Goal: Information Seeking & Learning: Learn about a topic

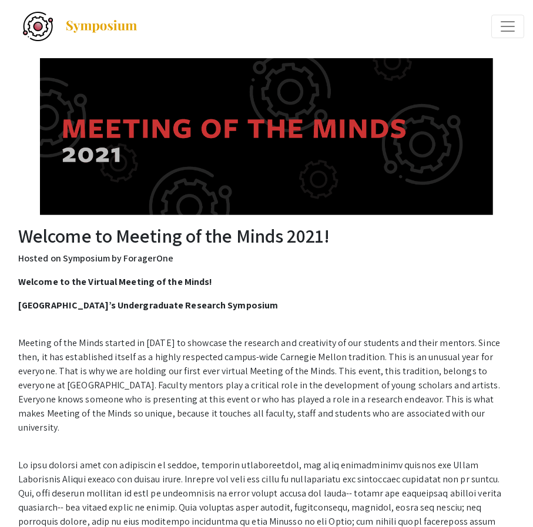
click at [514, 24] on span "Expand or Collapse Menu" at bounding box center [508, 27] width 18 height 18
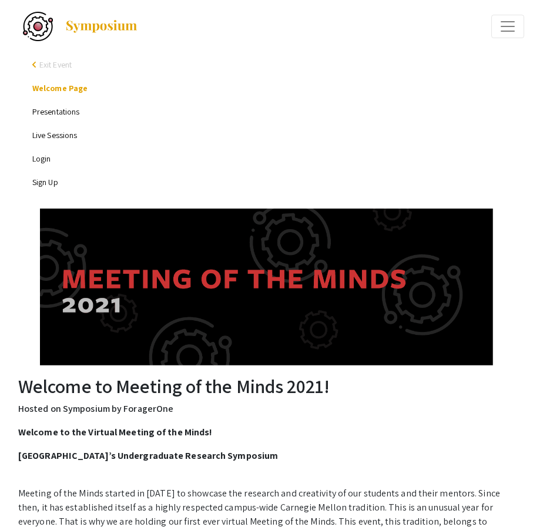
click at [56, 111] on link "Presentations" at bounding box center [55, 111] width 47 height 11
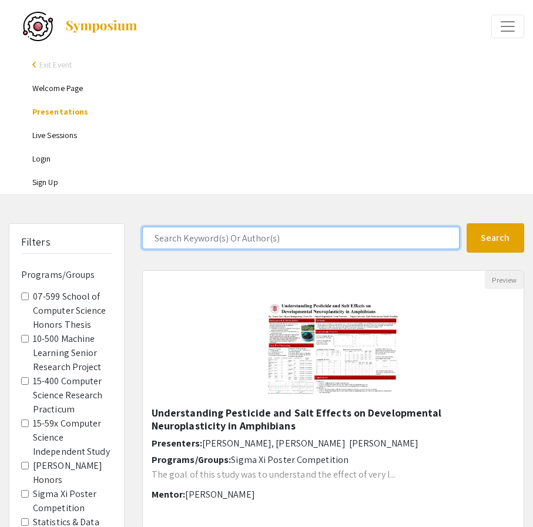
click at [206, 247] on input "Search Keyword(s) Or Author(s)" at bounding box center [300, 238] width 317 height 22
type input "[PERSON_NAME]"
click at [467, 223] on button "Search" at bounding box center [496, 237] width 58 height 29
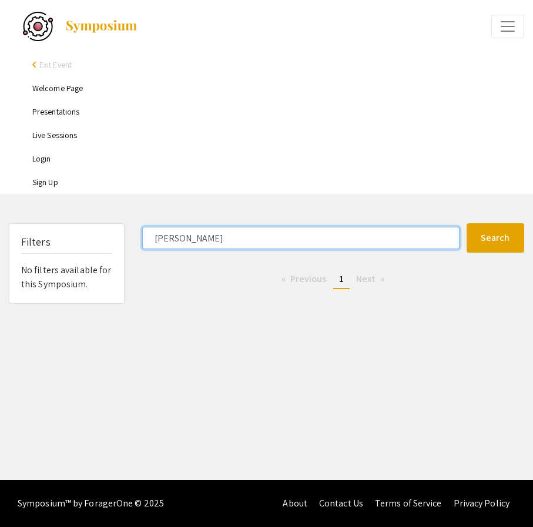
click at [182, 236] on input "[PERSON_NAME]" at bounding box center [300, 238] width 317 height 22
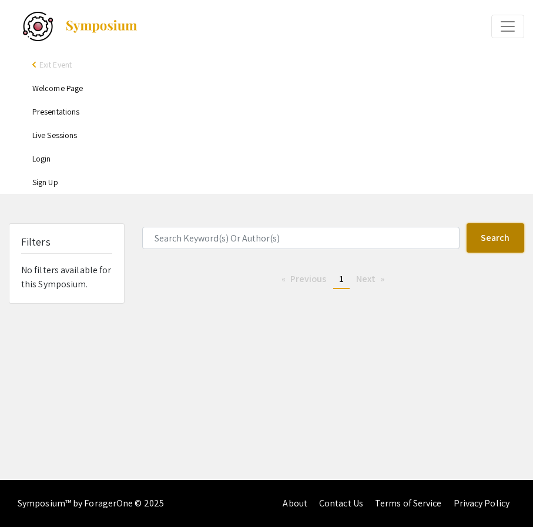
click at [474, 242] on button "Search" at bounding box center [496, 237] width 58 height 29
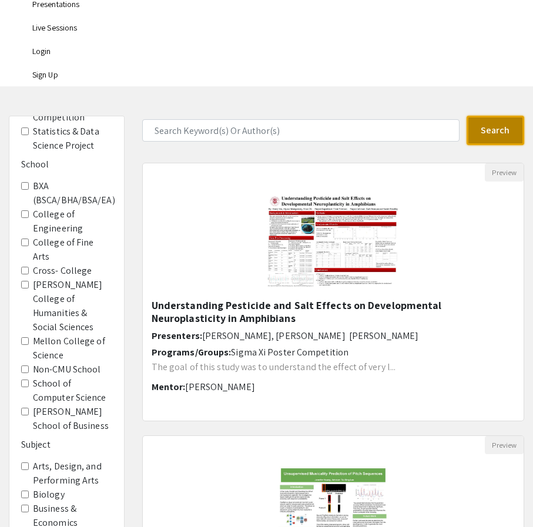
scroll to position [113, 0]
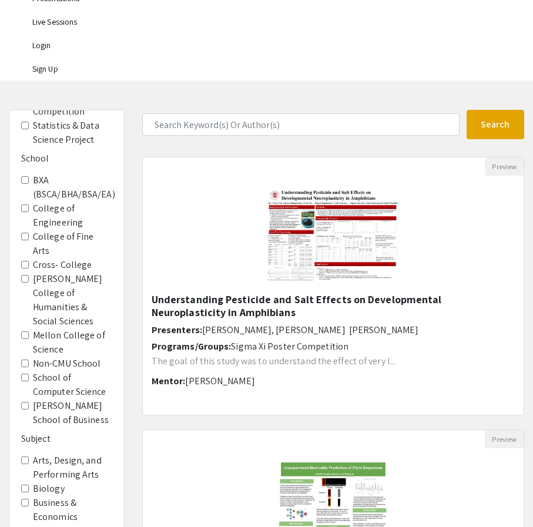
click at [55, 204] on label "College of Engineering" at bounding box center [72, 216] width 79 height 28
click at [29, 205] on Engineering "College of Engineering" at bounding box center [25, 209] width 8 height 8
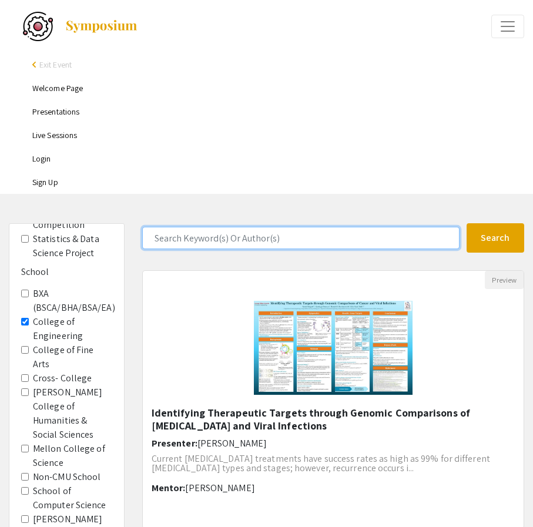
click at [199, 237] on input "Search Keyword(s) Or Author(s)" at bounding box center [300, 238] width 317 height 22
click at [467, 223] on button "Search" at bounding box center [496, 237] width 58 height 29
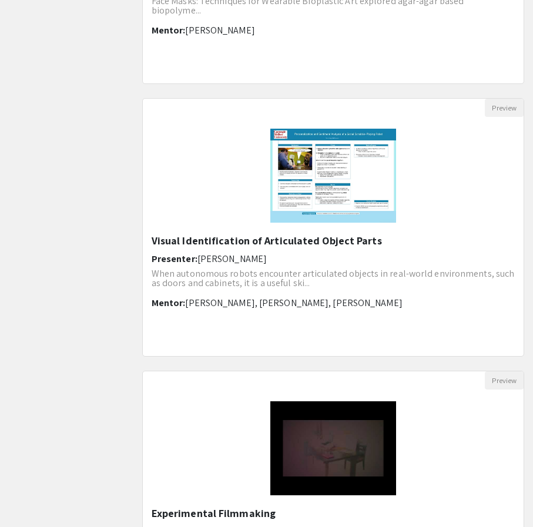
scroll to position [938, 0]
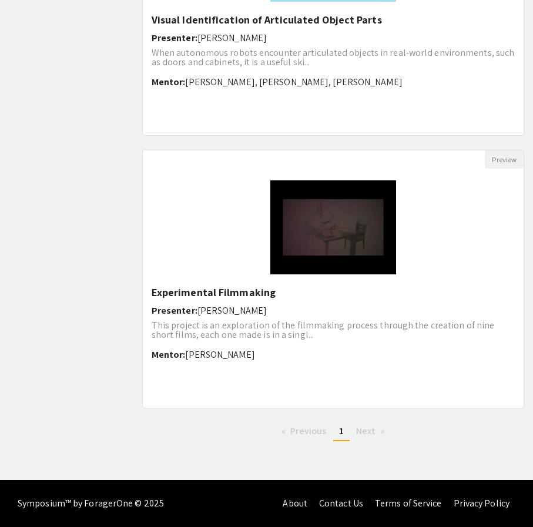
click at [378, 433] on li "Next page" at bounding box center [370, 432] width 41 height 18
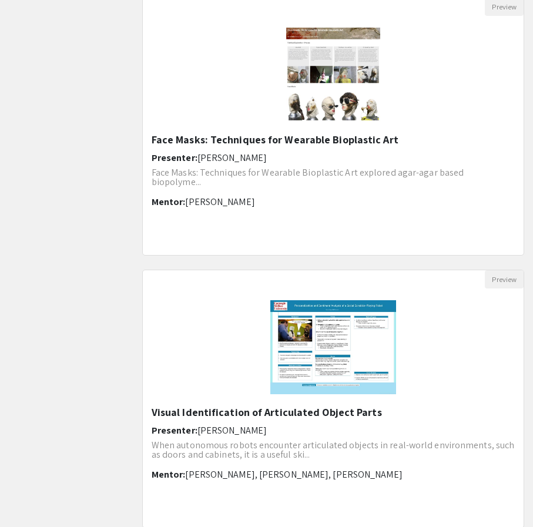
scroll to position [0, 0]
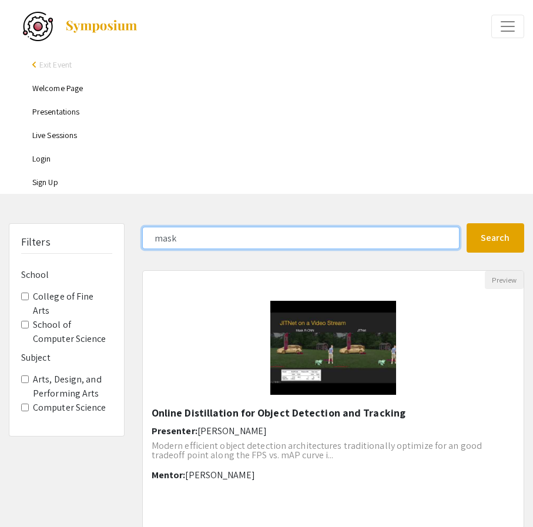
click at [186, 236] on input "mask" at bounding box center [300, 238] width 317 height 22
click at [467, 223] on button "Search" at bounding box center [496, 237] width 58 height 29
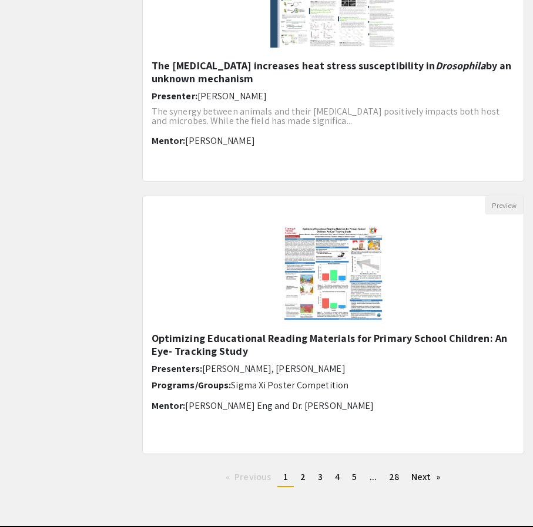
scroll to position [1484, 0]
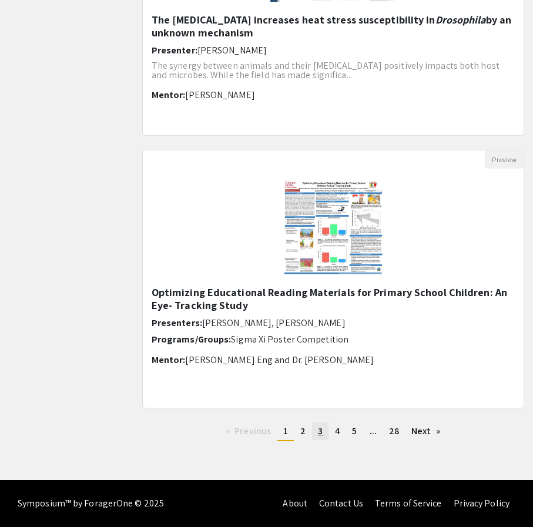
click at [326, 428] on link "page 3" at bounding box center [320, 432] width 16 height 18
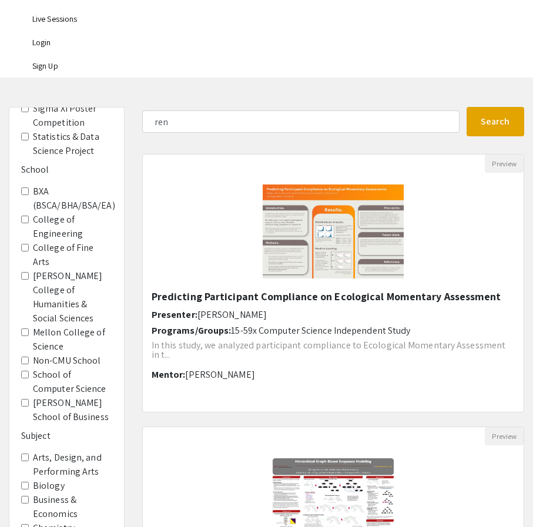
scroll to position [132, 0]
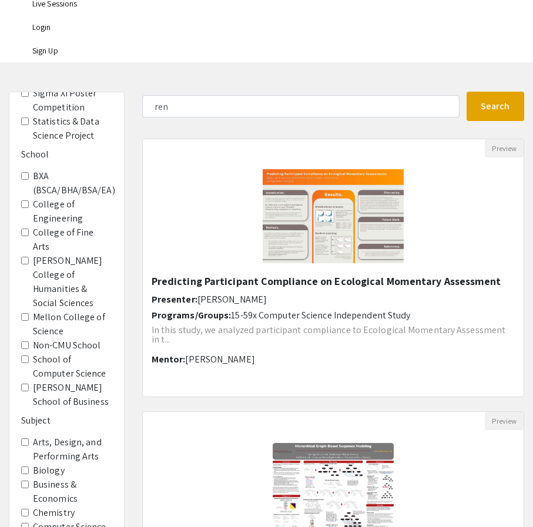
click at [33, 197] on label "College of Engineering" at bounding box center [72, 211] width 79 height 28
click at [29, 200] on Engineering "College of Engineering" at bounding box center [25, 204] width 8 height 8
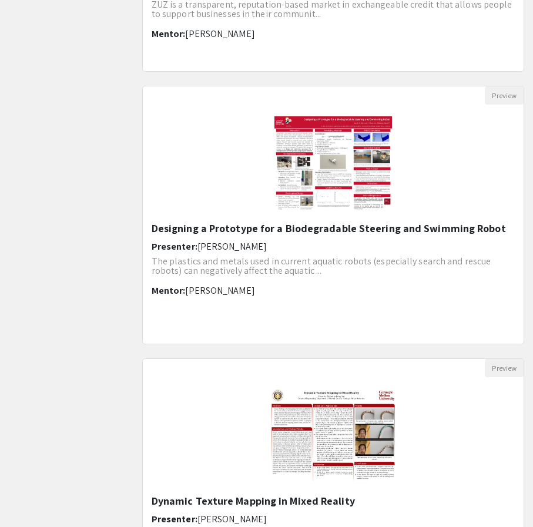
scroll to position [1484, 0]
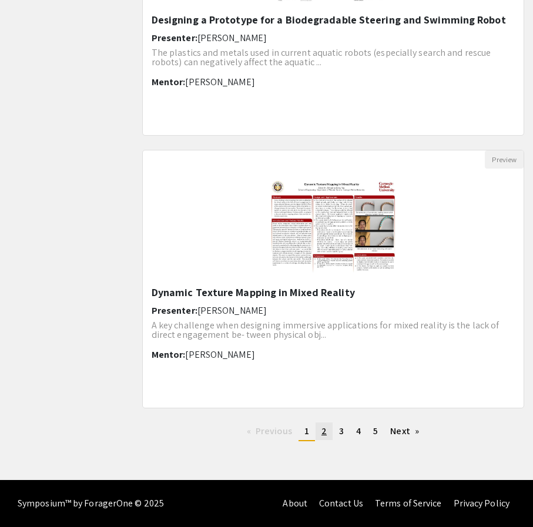
click at [324, 433] on span "2" at bounding box center [323, 431] width 5 height 12
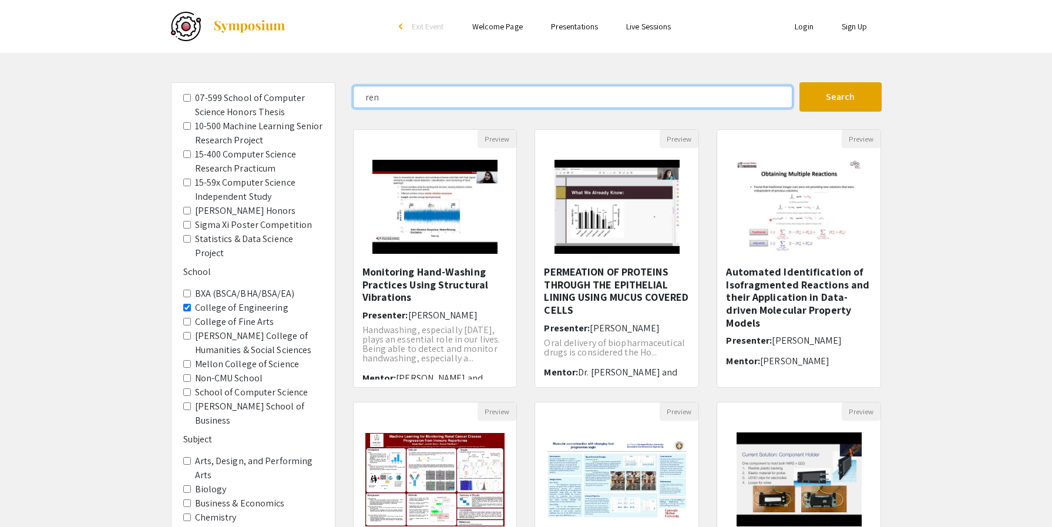
click at [532, 92] on input "ren" at bounding box center [573, 97] width 440 height 22
click at [532, 82] on button "Search" at bounding box center [841, 96] width 82 height 29
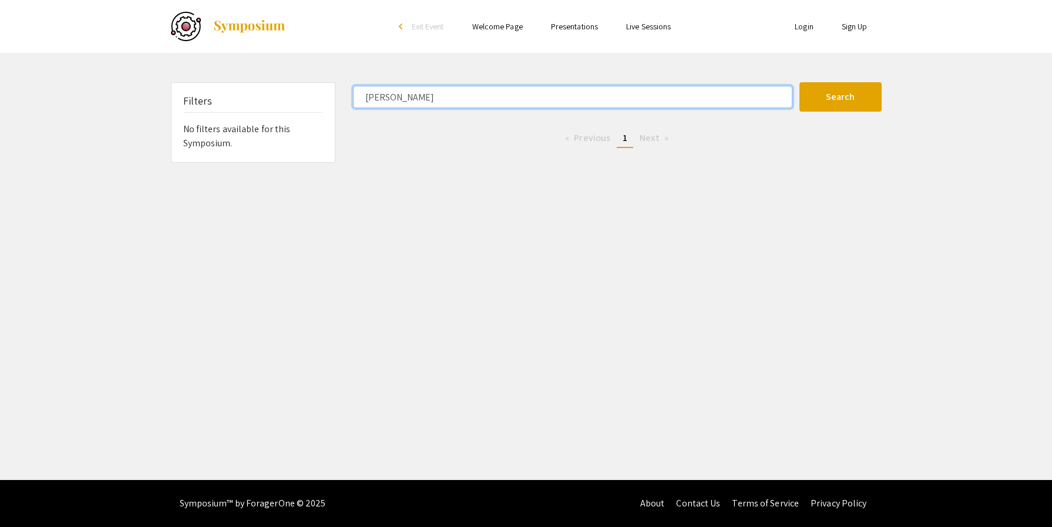
click at [364, 101] on input "[PERSON_NAME]" at bounding box center [573, 97] width 440 height 22
type input "[PERSON_NAME]"
click at [532, 82] on button "Search" at bounding box center [841, 96] width 82 height 29
click at [386, 100] on input "[PERSON_NAME]" at bounding box center [573, 97] width 440 height 22
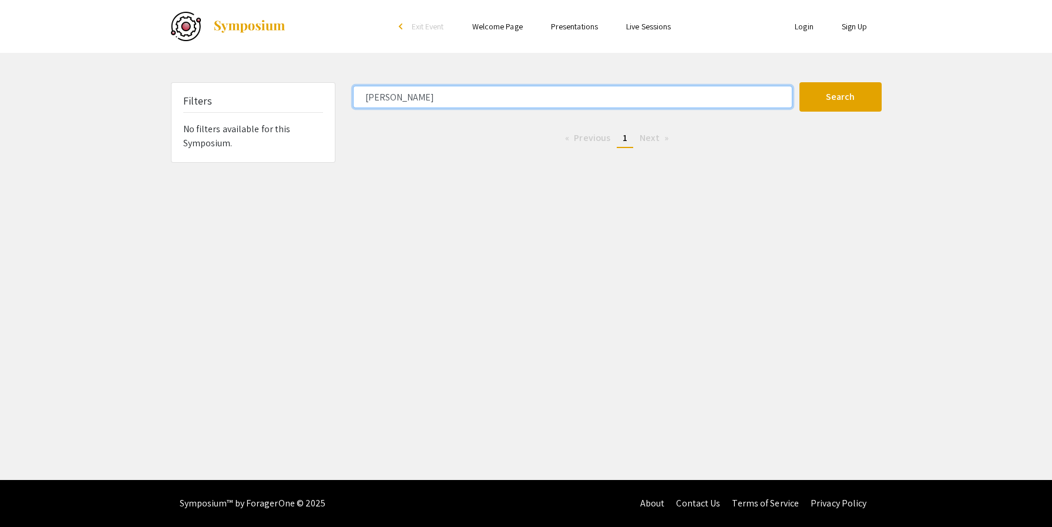
click at [386, 100] on input "[PERSON_NAME]" at bounding box center [573, 97] width 440 height 22
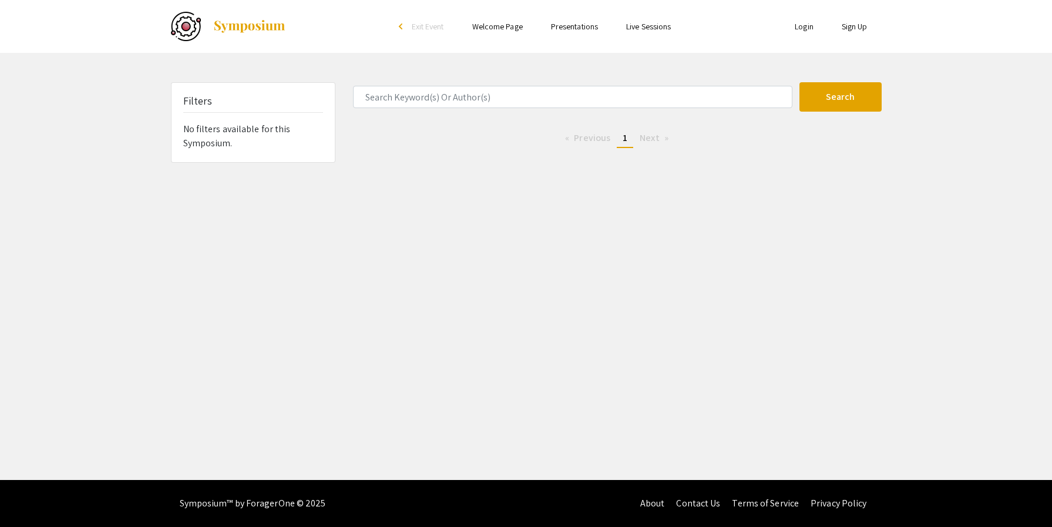
click at [532, 26] on link "Presentations" at bounding box center [574, 26] width 47 height 11
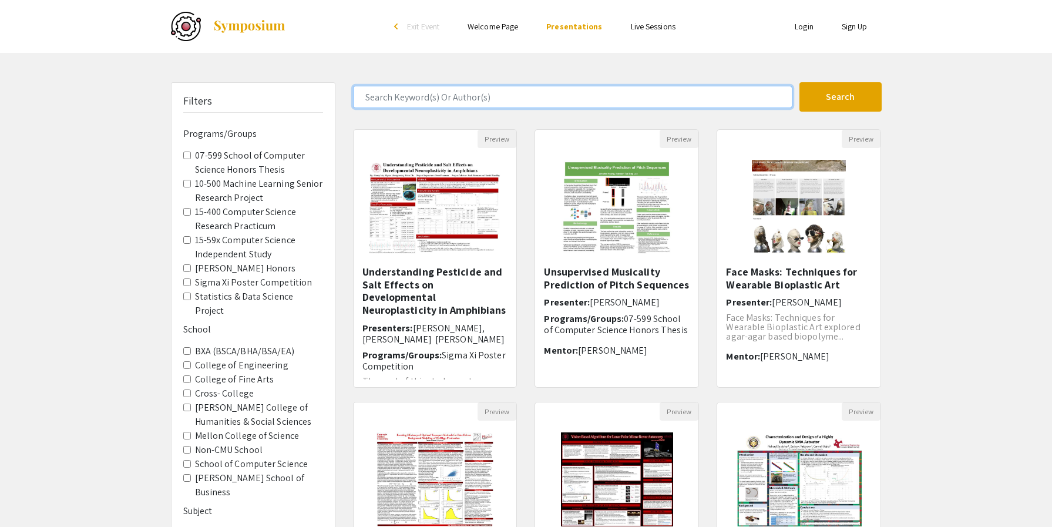
click at [461, 98] on input "Search Keyword(s) Or Author(s)" at bounding box center [573, 97] width 440 height 22
click at [532, 82] on button "Search" at bounding box center [841, 96] width 82 height 29
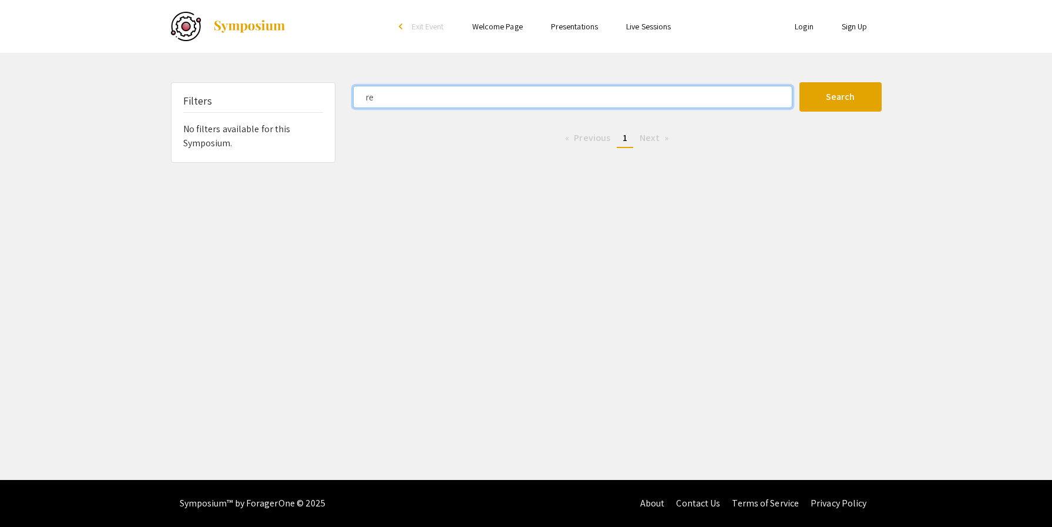
type input "r"
click at [532, 82] on button "Search" at bounding box center [841, 96] width 82 height 29
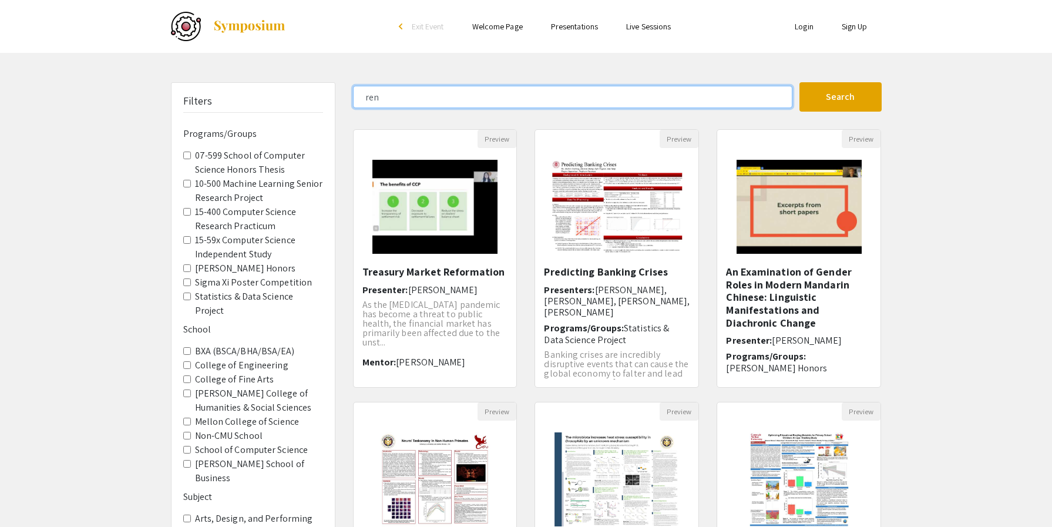
click at [361, 102] on input "ren" at bounding box center [573, 97] width 440 height 22
type input "[PERSON_NAME]"
click at [532, 82] on button "Search" at bounding box center [841, 96] width 82 height 29
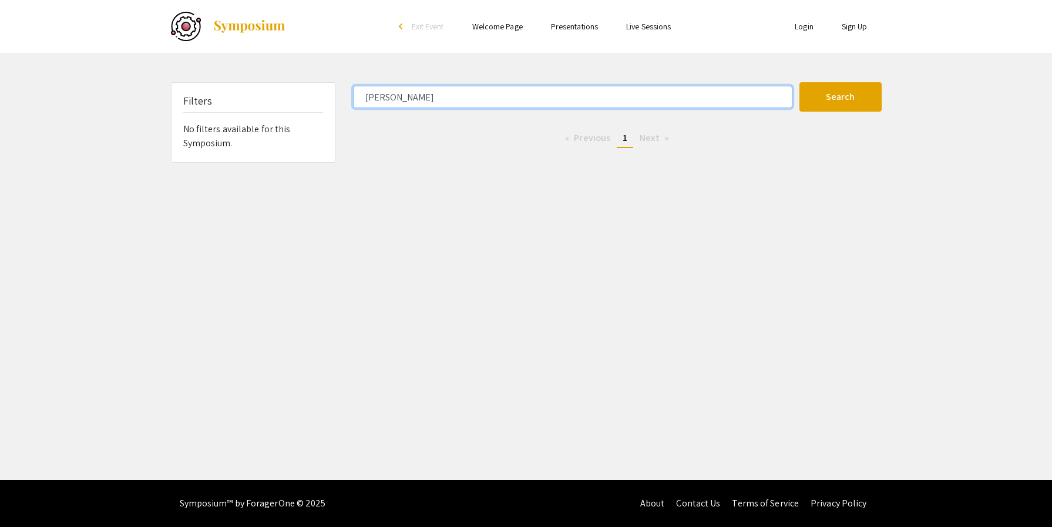
click at [393, 98] on input "[PERSON_NAME]" at bounding box center [573, 97] width 440 height 22
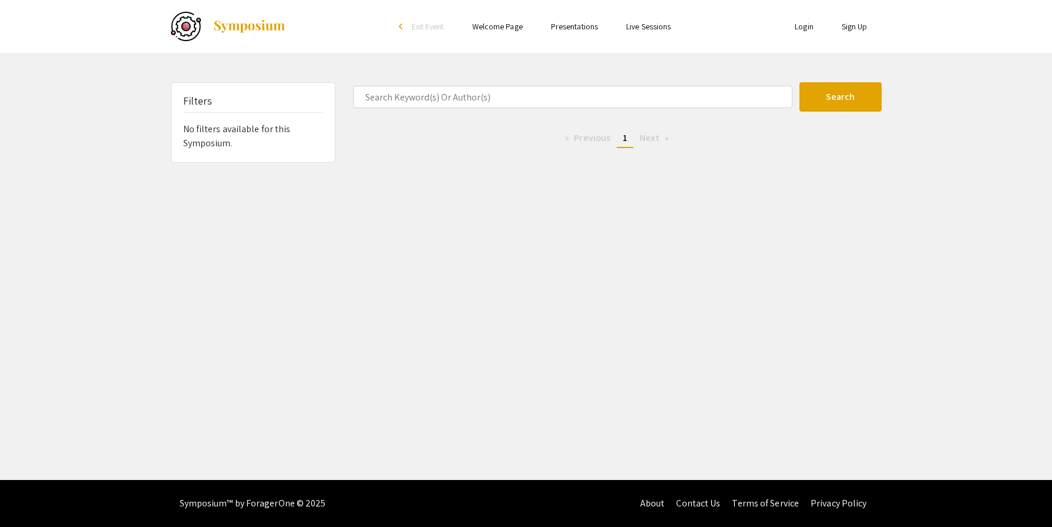
click at [532, 16] on ul "Skip navigation arrow_back_ios Exit Event Welcome Page Presentations Live Sessi…" at bounding box center [526, 26] width 234 height 53
click at [532, 21] on link "Presentations" at bounding box center [574, 26] width 47 height 11
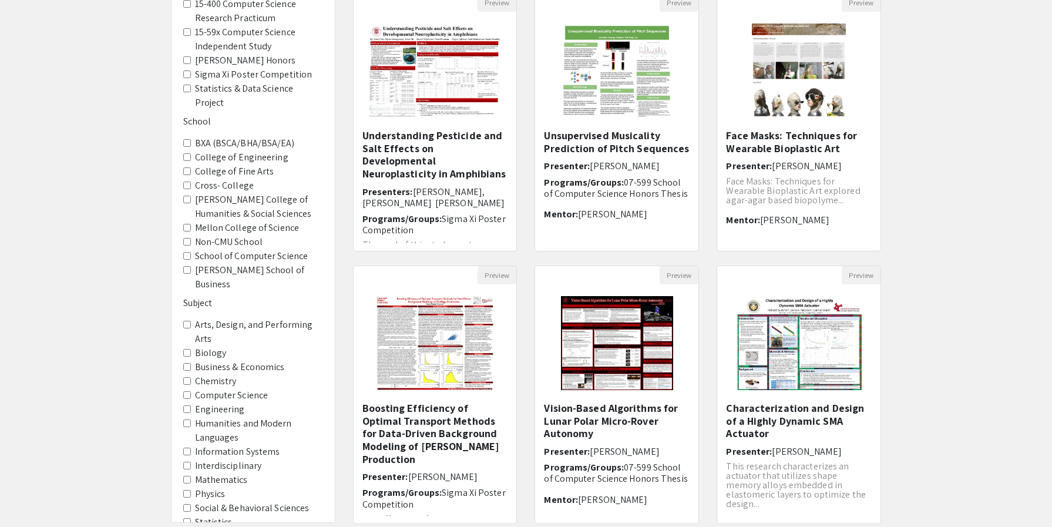
scroll to position [138, 0]
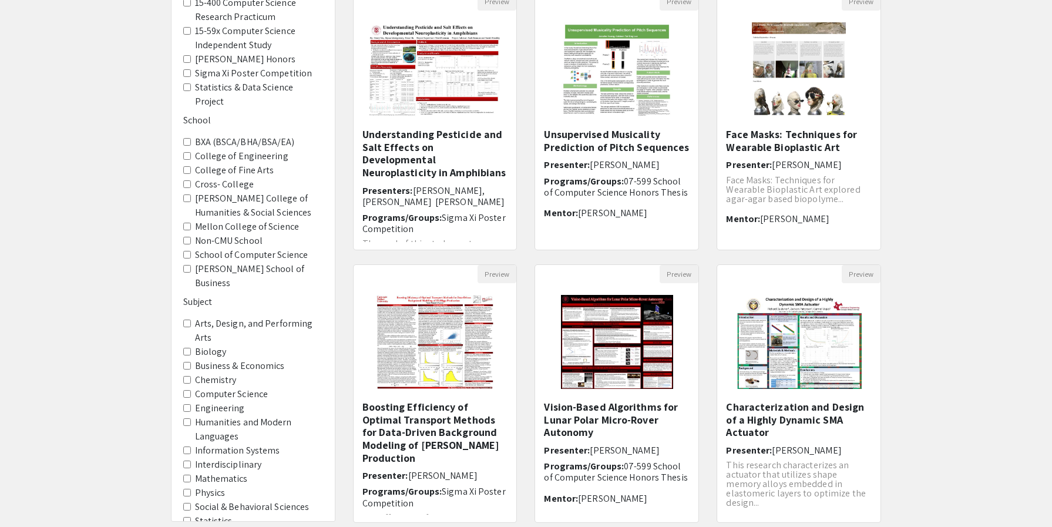
click at [232, 401] on label "Engineering" at bounding box center [220, 408] width 50 height 14
click at [191, 404] on input "Engineering" at bounding box center [187, 408] width 8 height 8
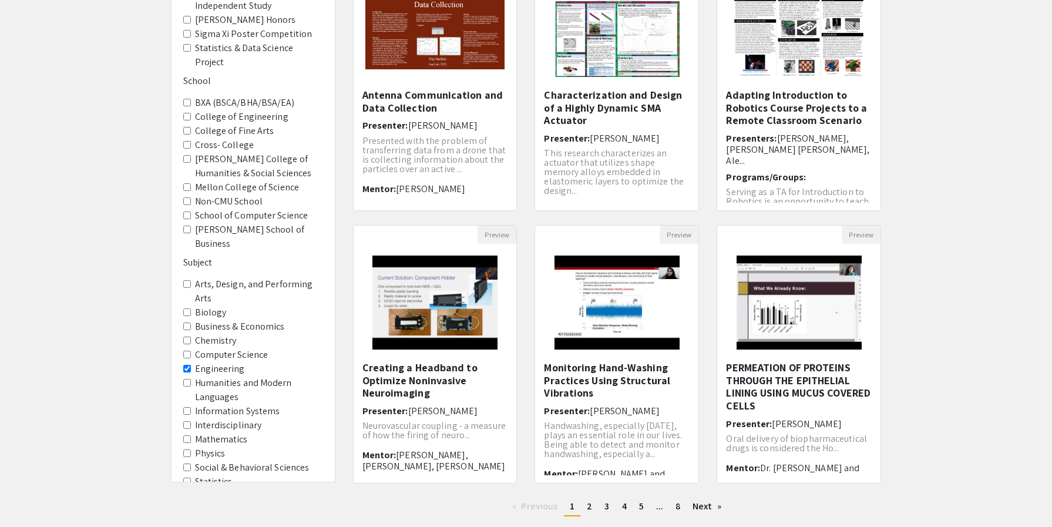
scroll to position [252, 0]
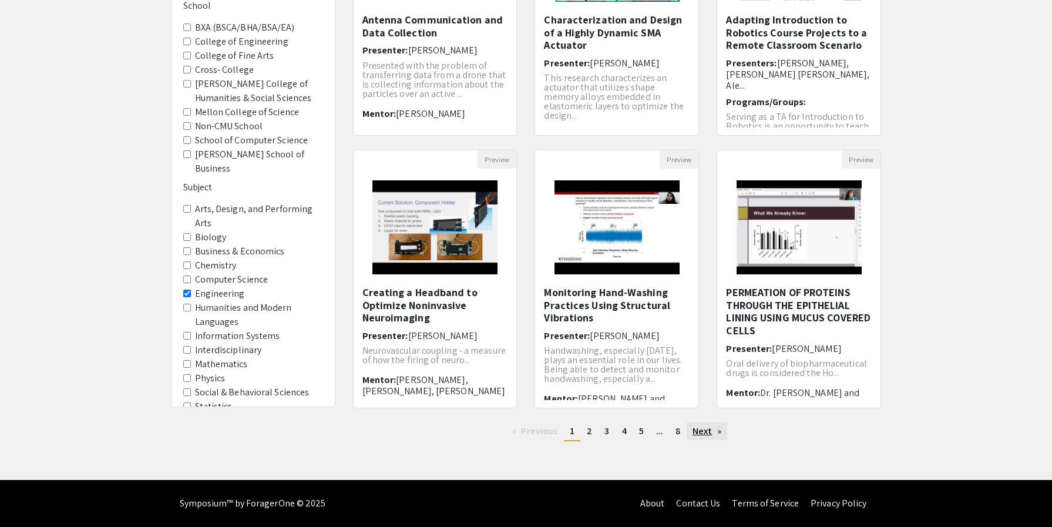
click at [532, 435] on link "Next page" at bounding box center [707, 432] width 41 height 18
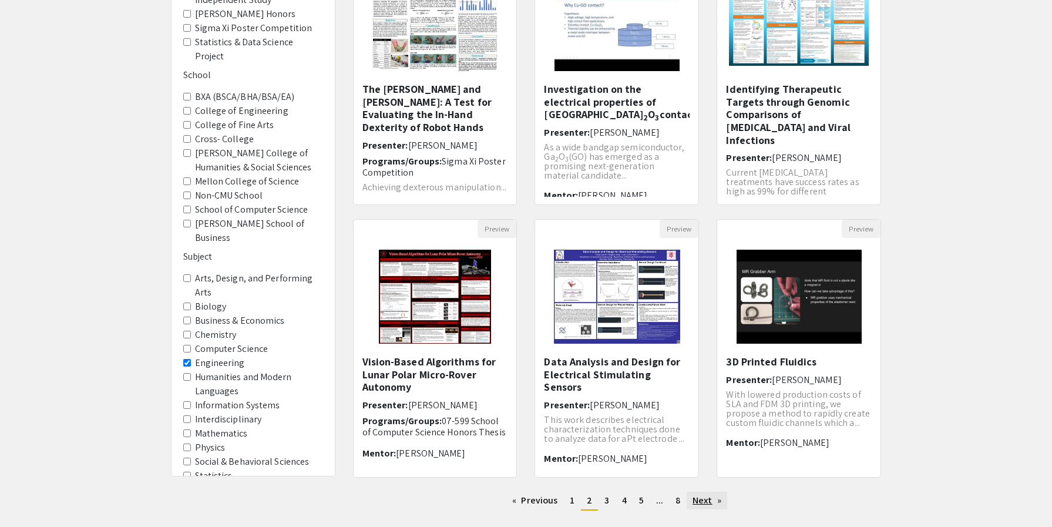
scroll to position [185, 0]
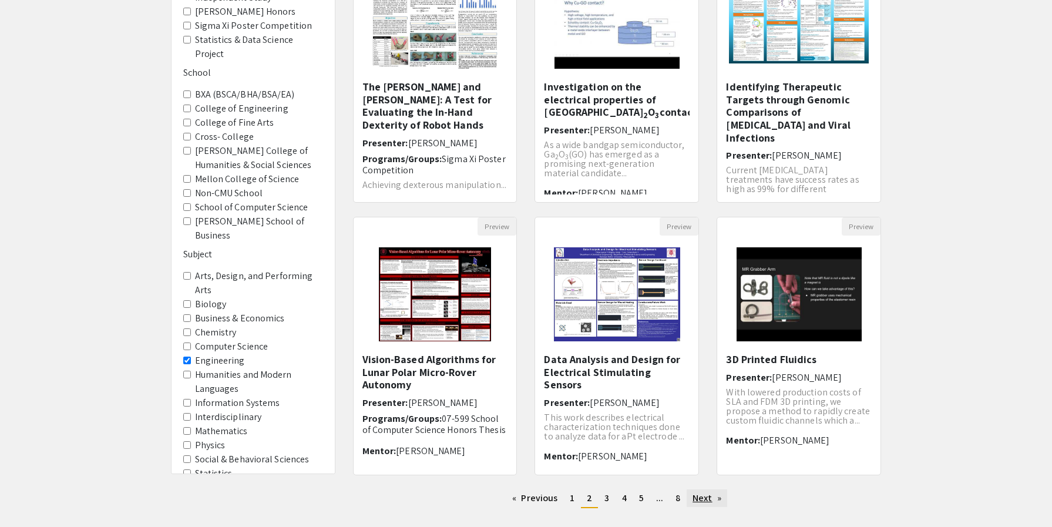
click at [532, 498] on link "Next page" at bounding box center [707, 499] width 41 height 18
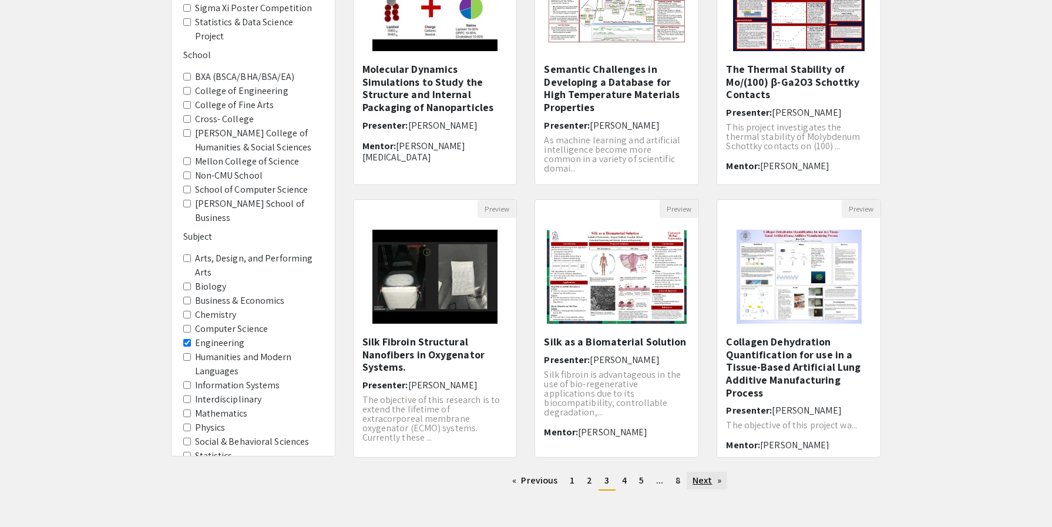
scroll to position [205, 0]
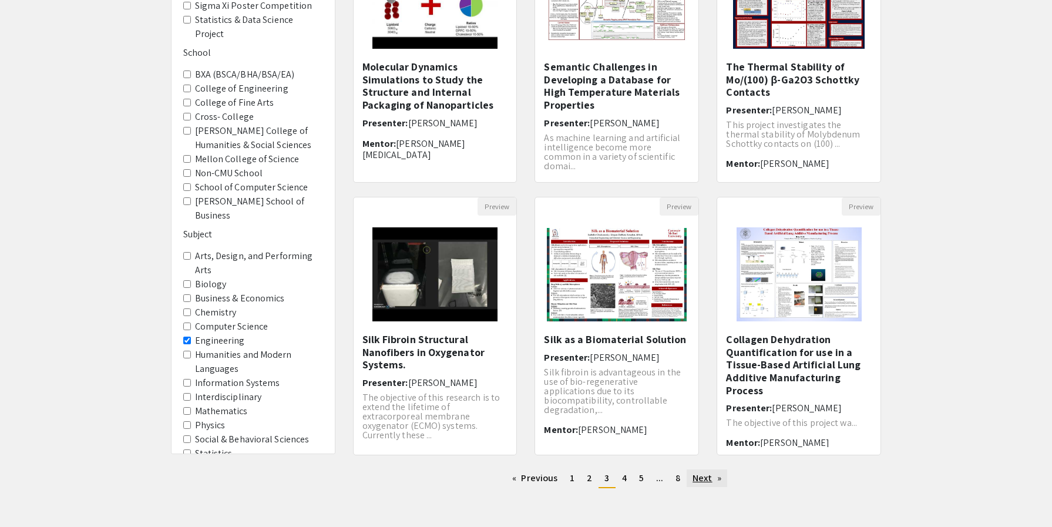
click at [532, 476] on link "Next page" at bounding box center [707, 479] width 41 height 18
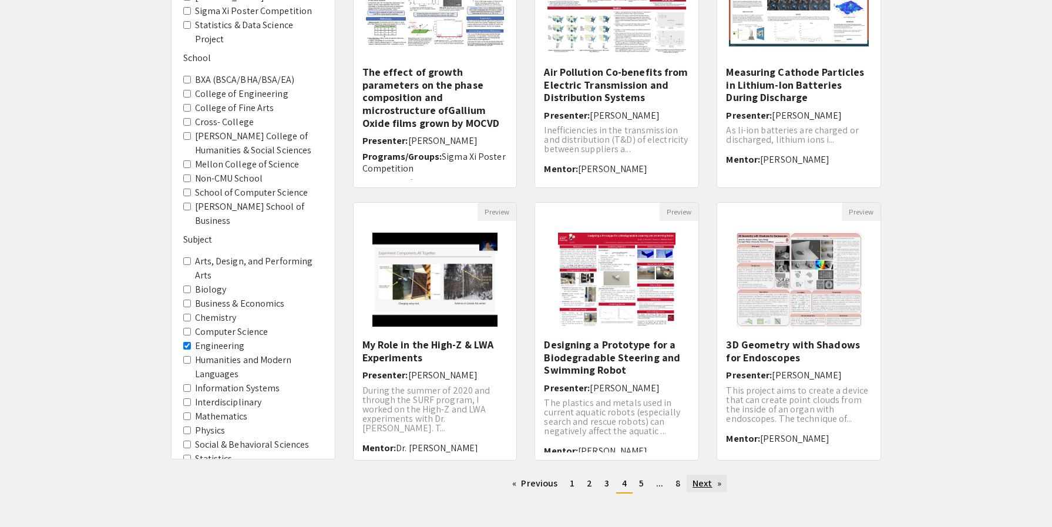
scroll to position [204, 0]
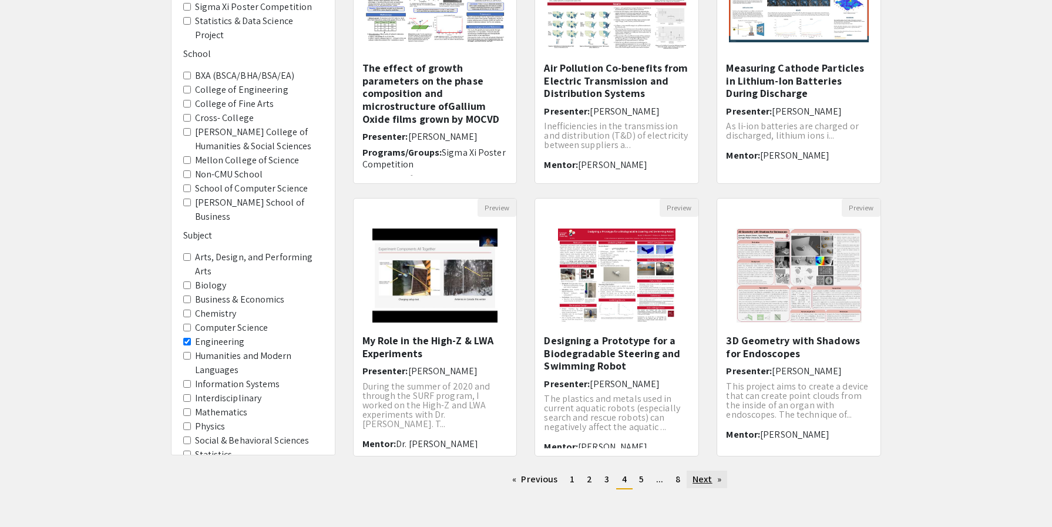
click at [532, 481] on link "Next page" at bounding box center [707, 480] width 41 height 18
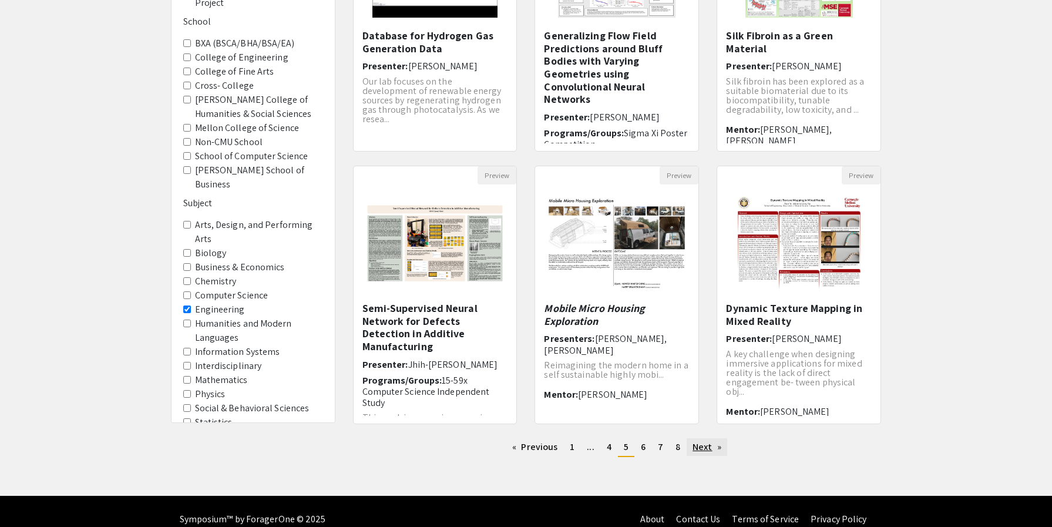
scroll to position [252, 0]
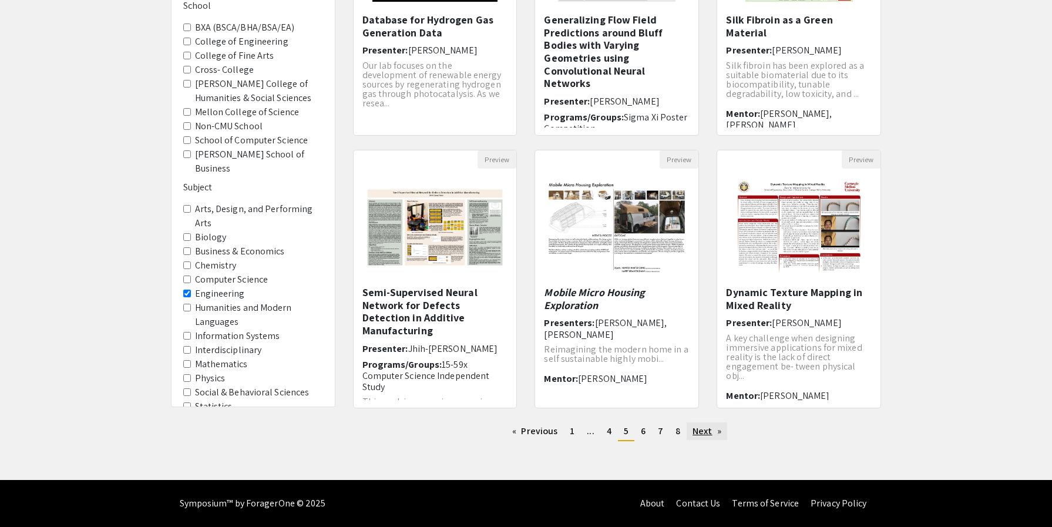
click at [532, 433] on link "Next page" at bounding box center [707, 432] width 41 height 18
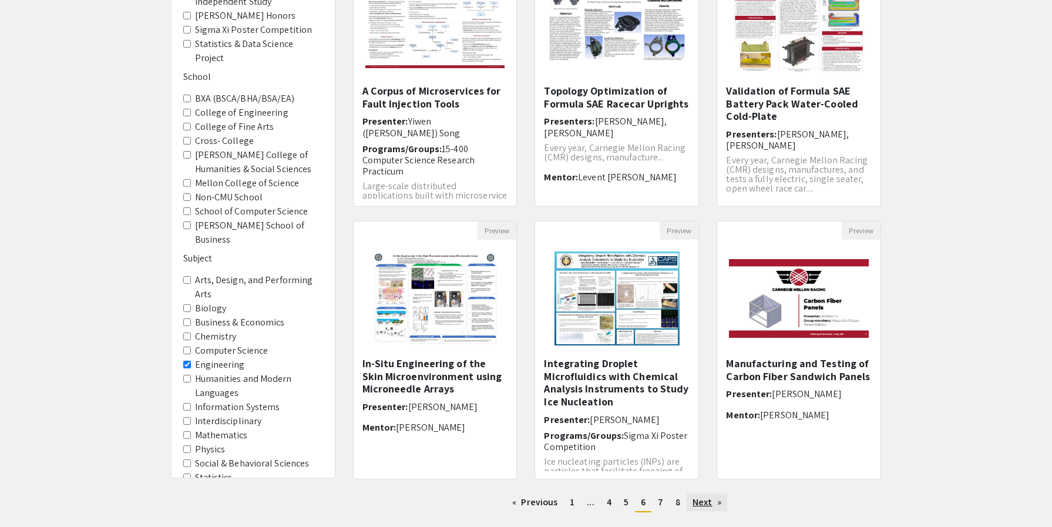
scroll to position [252, 0]
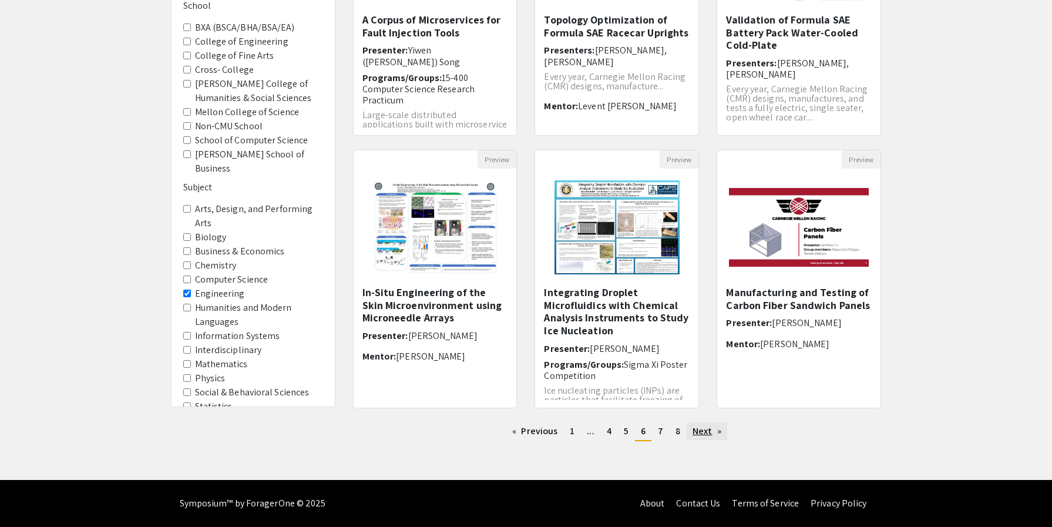
click at [532, 431] on link "Next page" at bounding box center [707, 432] width 41 height 18
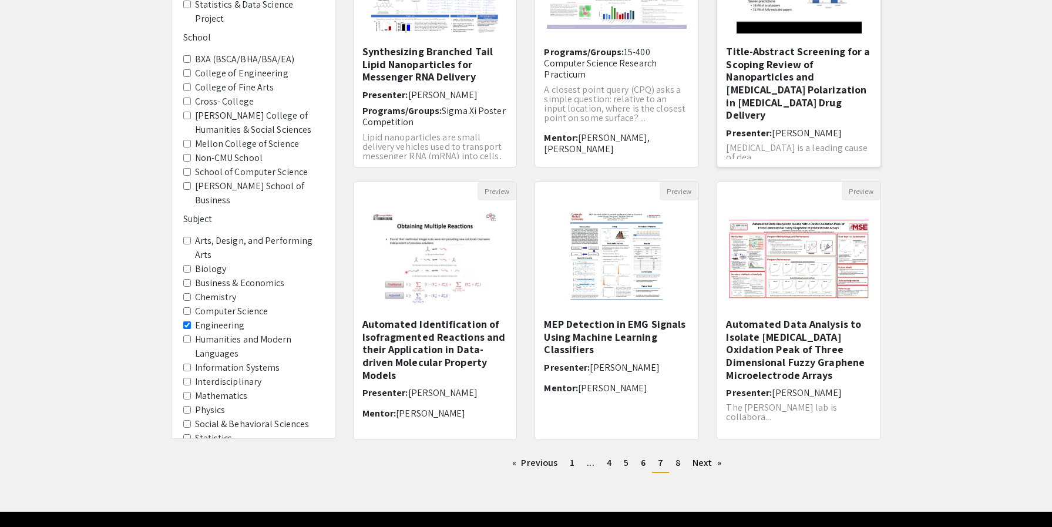
scroll to position [252, 0]
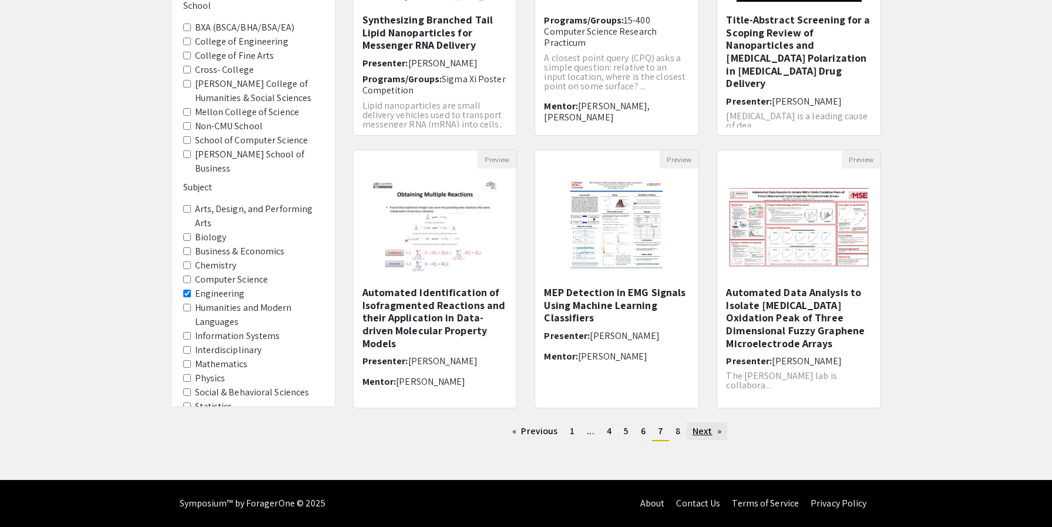
click at [532, 429] on link "Next page" at bounding box center [707, 432] width 41 height 18
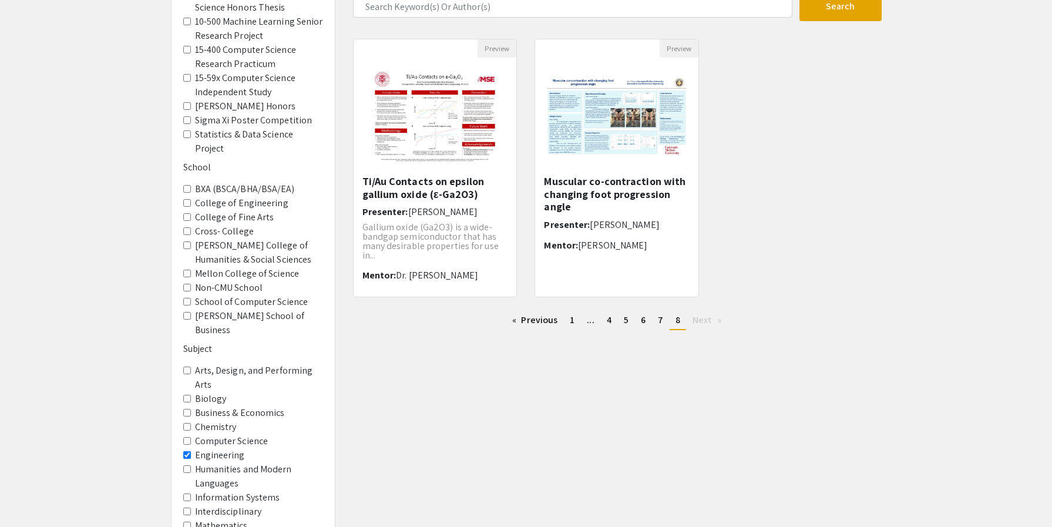
scroll to position [105, 0]
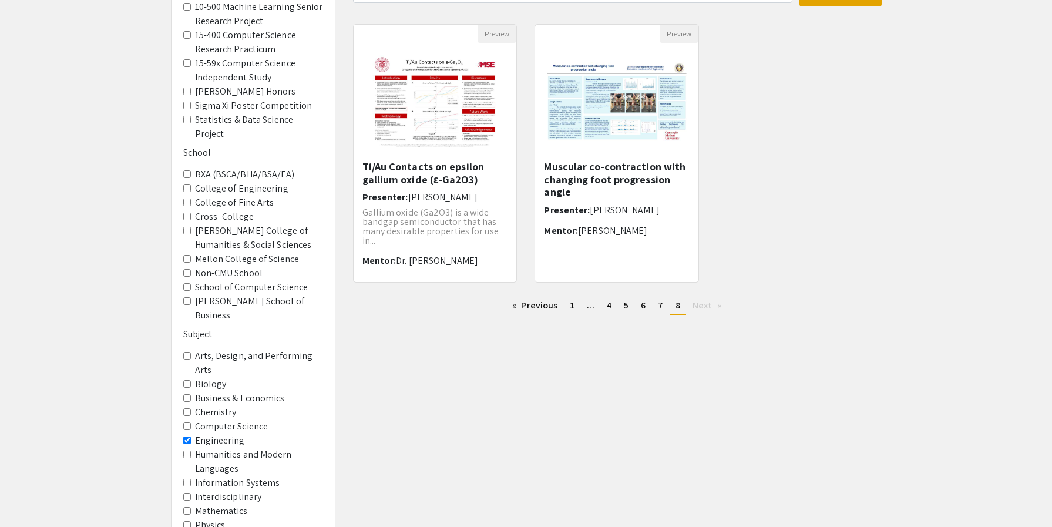
click at [248, 182] on label "College of Engineering" at bounding box center [241, 189] width 93 height 14
click at [191, 185] on Engineering "College of Engineering" at bounding box center [187, 189] width 8 height 8
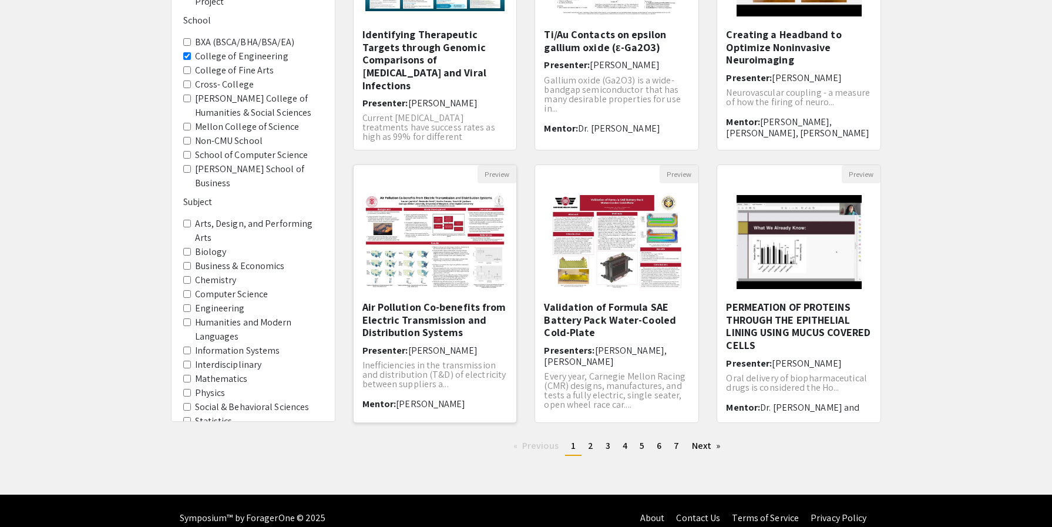
scroll to position [240, 0]
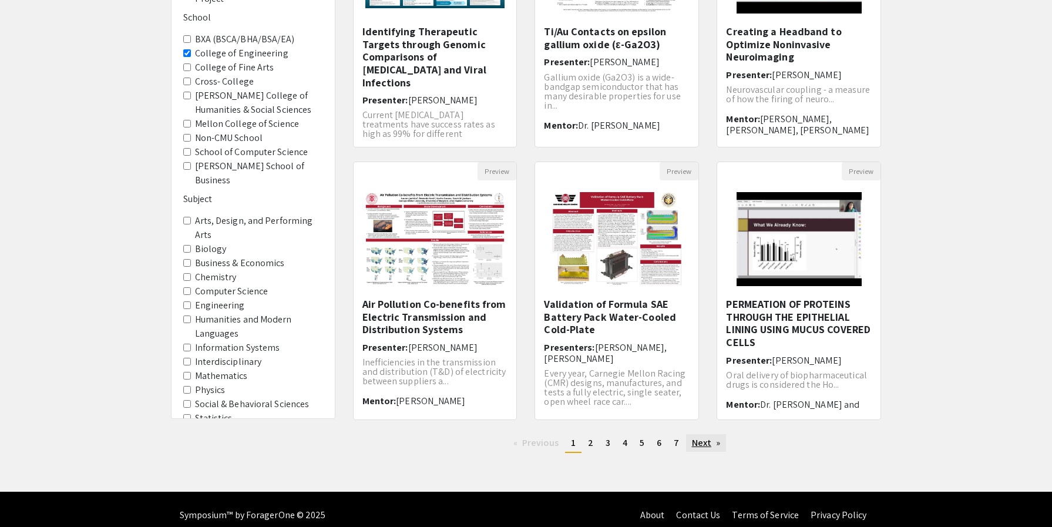
click at [532, 445] on link "Next page" at bounding box center [706, 443] width 41 height 18
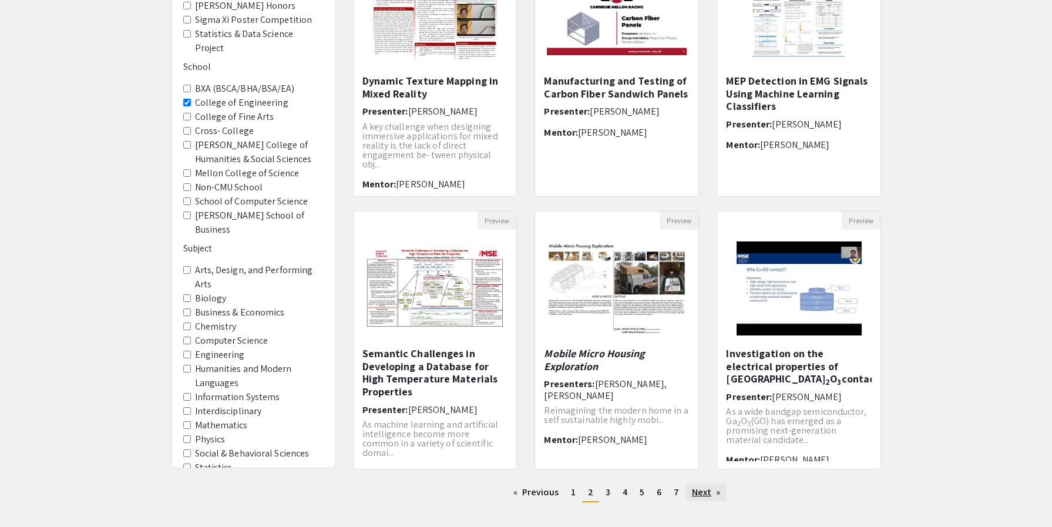
scroll to position [252, 0]
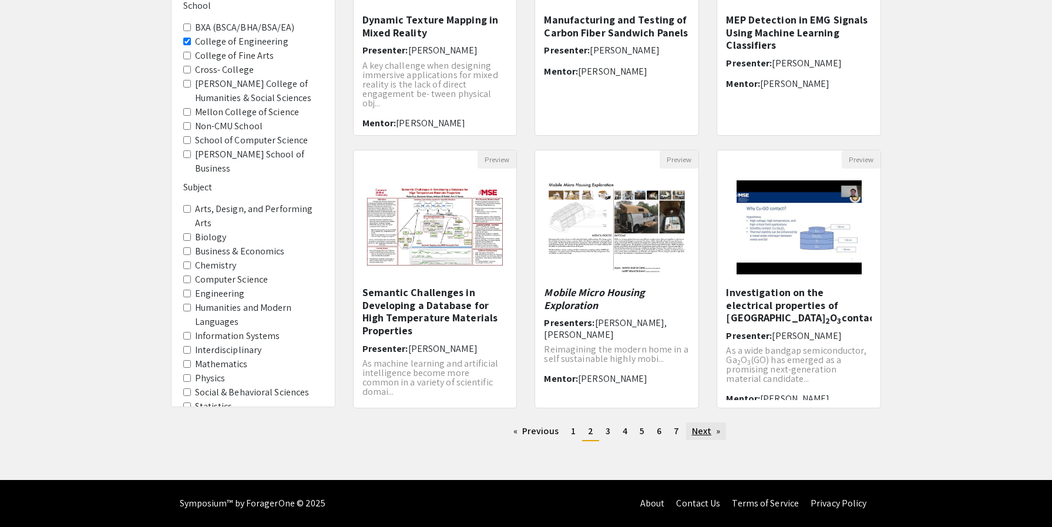
click at [532, 430] on link "Next page" at bounding box center [706, 432] width 41 height 18
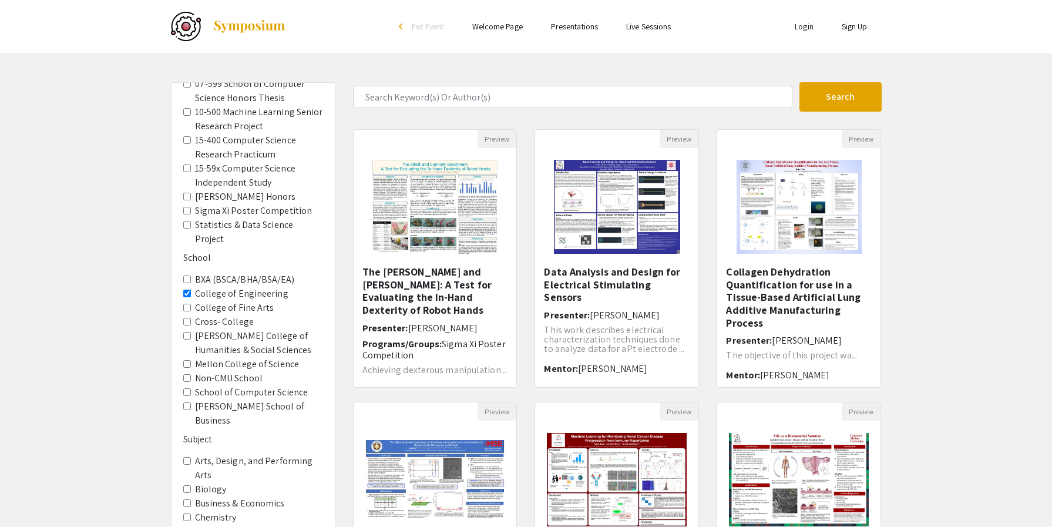
click at [511, 25] on link "Welcome Page" at bounding box center [497, 26] width 51 height 11
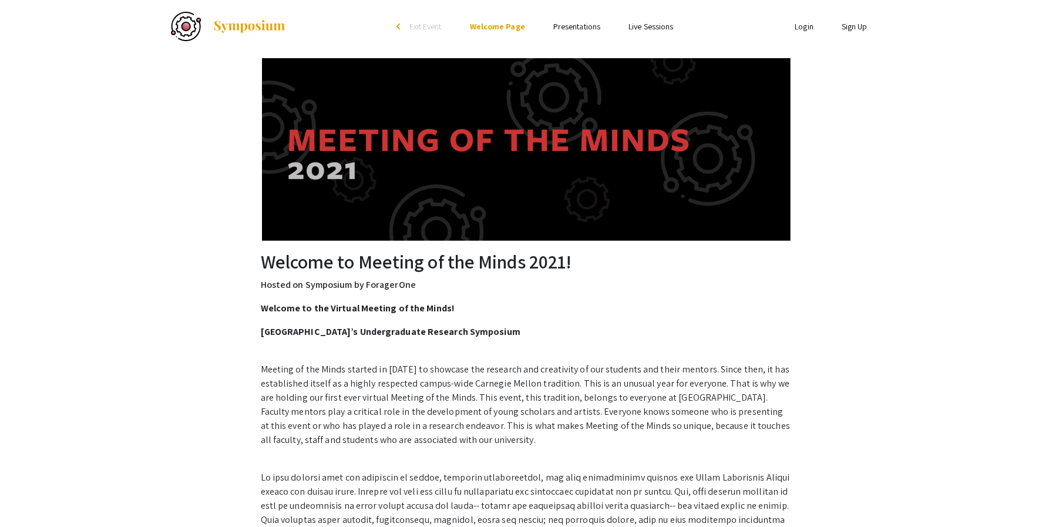
click at [532, 29] on link "Presentations" at bounding box center [577, 26] width 47 height 11
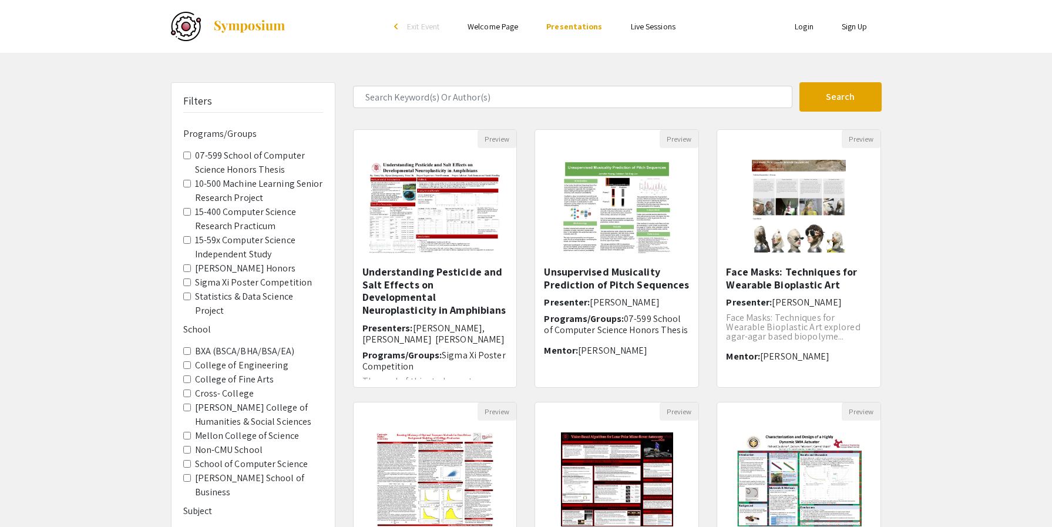
click at [532, 24] on link "Live Sessions" at bounding box center [653, 26] width 45 height 11
